Goal: Task Accomplishment & Management: Use online tool/utility

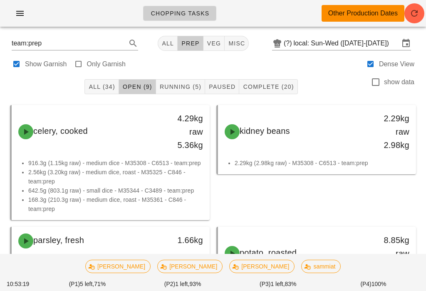
click at [182, 84] on span "Running (5)" at bounding box center [181, 86] width 42 height 7
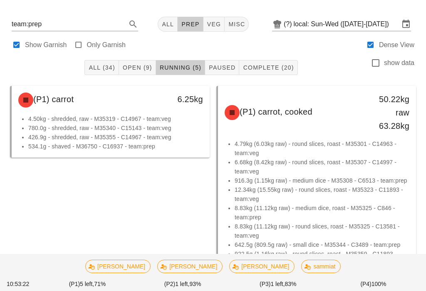
scroll to position [20, 0]
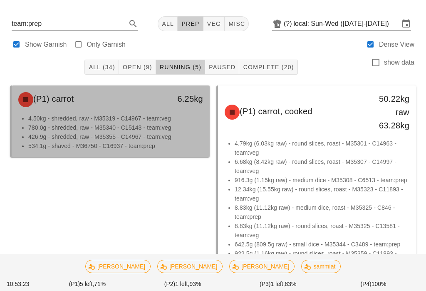
click at [172, 119] on li "4.50kg - shredded, raw - M35319 - C14967 - team:veg" at bounding box center [115, 118] width 175 height 9
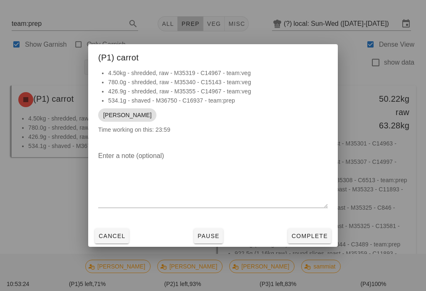
click at [199, 232] on div "Cancel Pause Complete" at bounding box center [213, 236] width 250 height 22
click at [204, 239] on span "Pause" at bounding box center [208, 235] width 22 height 7
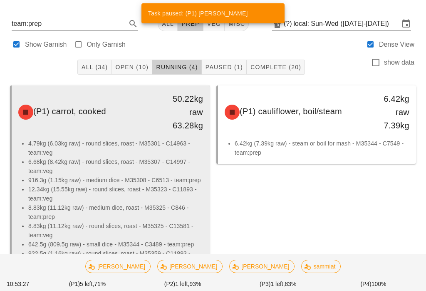
click at [157, 189] on li "12.34kg (15.55kg raw) - round slices, roast - M35323 - C11893 - team:veg" at bounding box center [115, 193] width 175 height 18
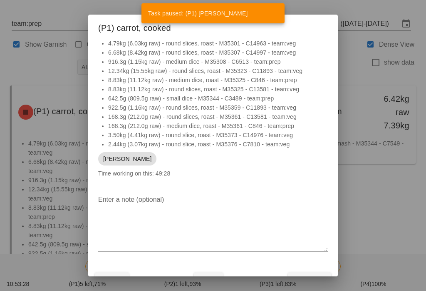
click at [206, 280] on span "Pause" at bounding box center [208, 279] width 22 height 7
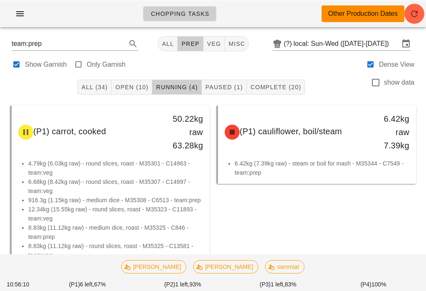
click at [82, 82] on button "All (34)" at bounding box center [94, 86] width 34 height 15
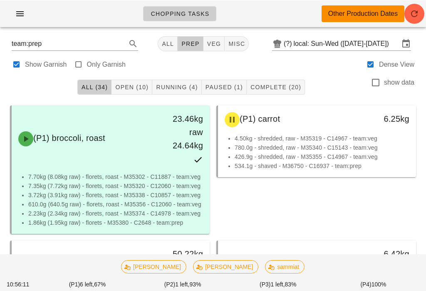
click at [135, 81] on button "Open (10)" at bounding box center [132, 86] width 41 height 15
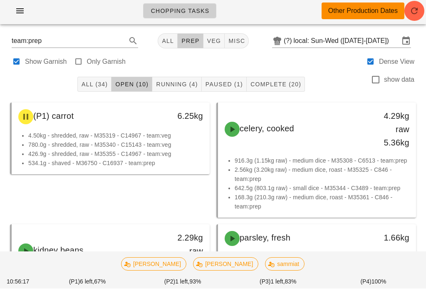
scroll to position [3, 0]
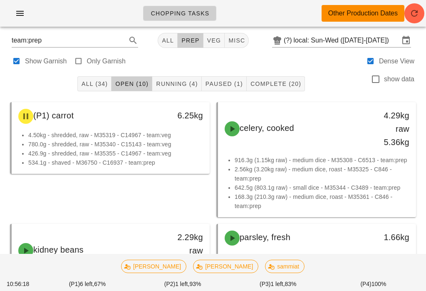
click at [182, 85] on span "Running (4)" at bounding box center [177, 83] width 42 height 7
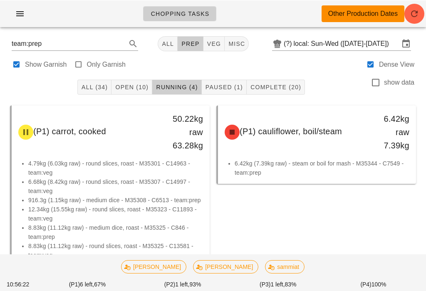
click at [291, 87] on span "Complete (20)" at bounding box center [275, 86] width 51 height 7
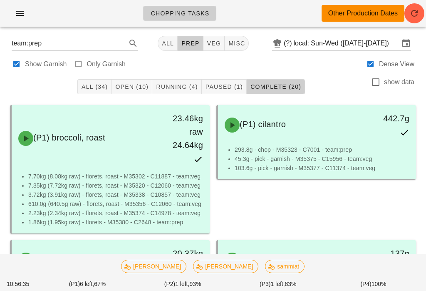
click at [143, 87] on span "Open (10)" at bounding box center [132, 86] width 34 height 7
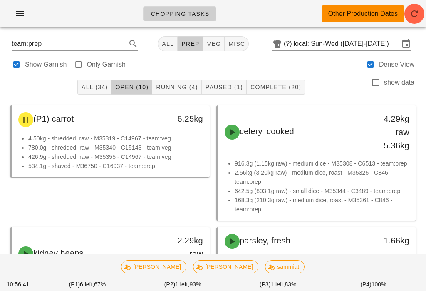
click at [101, 83] on span "All (34)" at bounding box center [94, 86] width 27 height 7
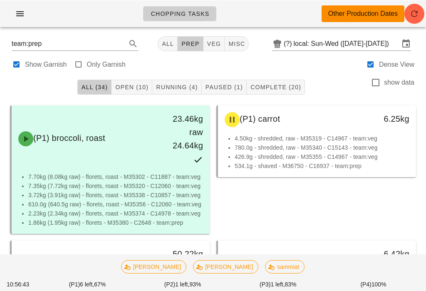
click at [210, 36] on button "veg" at bounding box center [215, 43] width 22 height 15
type input "team:veg"
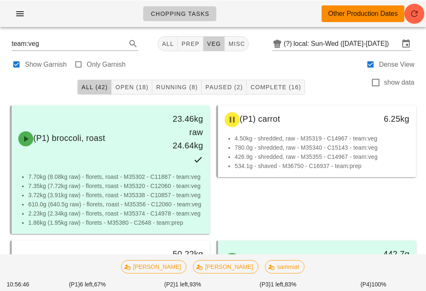
click at [142, 81] on button "Open (18)" at bounding box center [132, 86] width 41 height 15
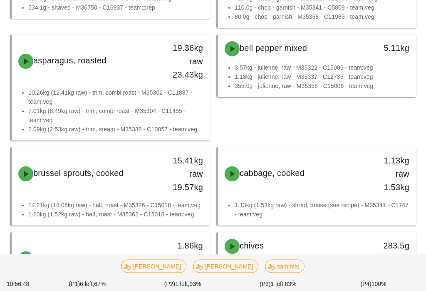
scroll to position [162, 0]
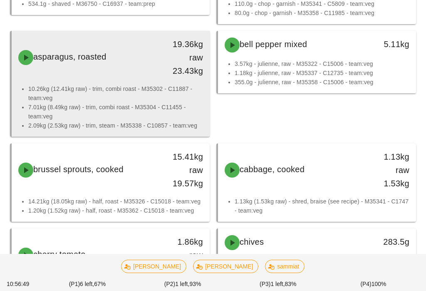
click at [176, 85] on li "10.26kg (12.41kg raw) - trim, combi roast - M35302 - C11887 - team:veg" at bounding box center [115, 93] width 175 height 18
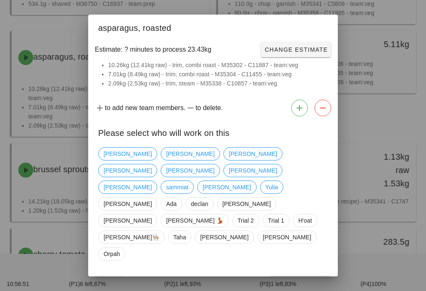
click at [281, 144] on div "Please select who will work on this" at bounding box center [213, 132] width 250 height 24
click at [271, 170] on span "[PERSON_NAME]" at bounding box center [253, 170] width 48 height 12
click at [309, 279] on span "Confirm Start" at bounding box center [301, 282] width 55 height 7
